Goal: Find specific fact: Find specific fact

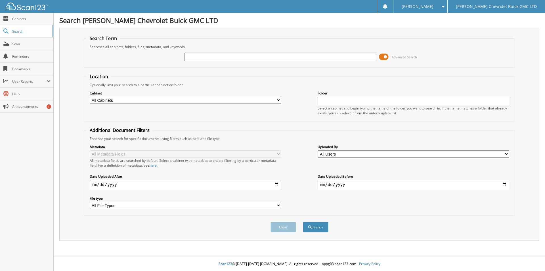
click at [262, 58] on input "text" at bounding box center [280, 57] width 191 height 9
type input "sych"
click at [384, 58] on span at bounding box center [384, 57] width 10 height 9
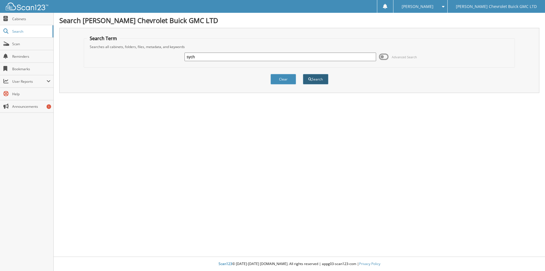
click at [315, 76] on button "Search" at bounding box center [316, 79] width 26 height 11
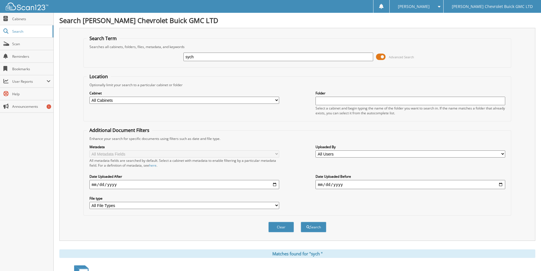
click at [383, 57] on span at bounding box center [381, 57] width 10 height 9
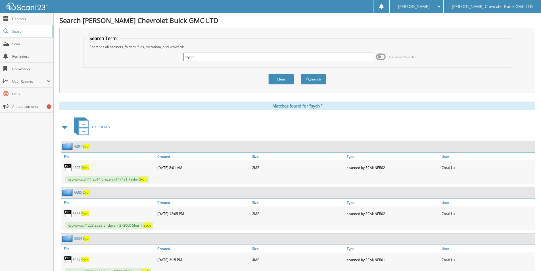
click at [186, 127] on div "C A R D E A L S" at bounding box center [297, 127] width 476 height 22
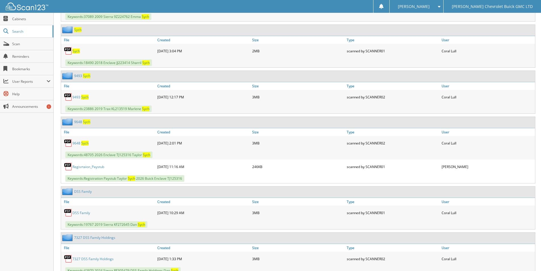
scroll to position [256, 0]
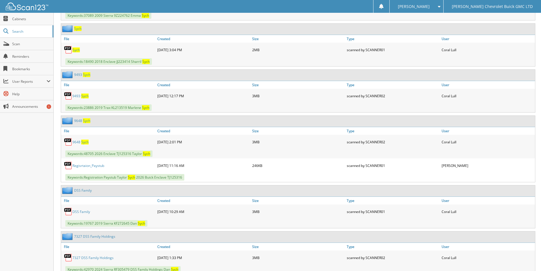
click at [81, 141] on link "9 6 4 8 S y c h" at bounding box center [80, 141] width 16 height 5
